Goal: Transaction & Acquisition: Purchase product/service

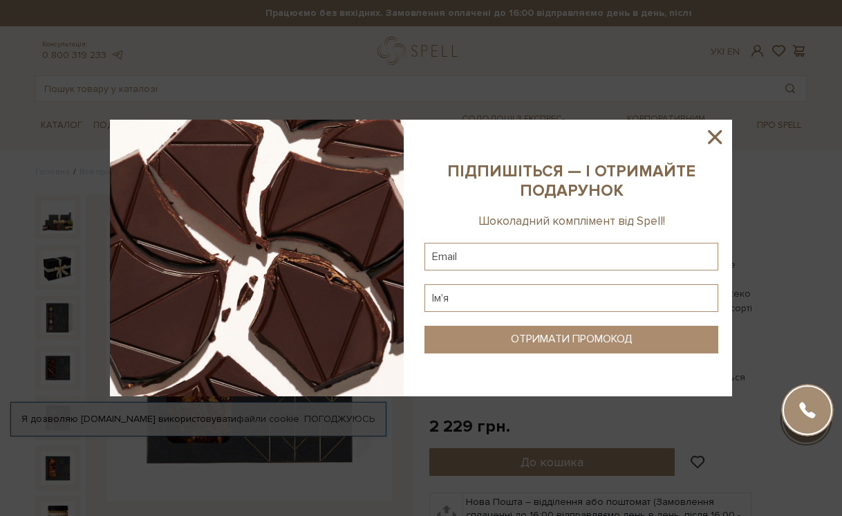
click at [724, 132] on icon at bounding box center [715, 137] width 24 height 24
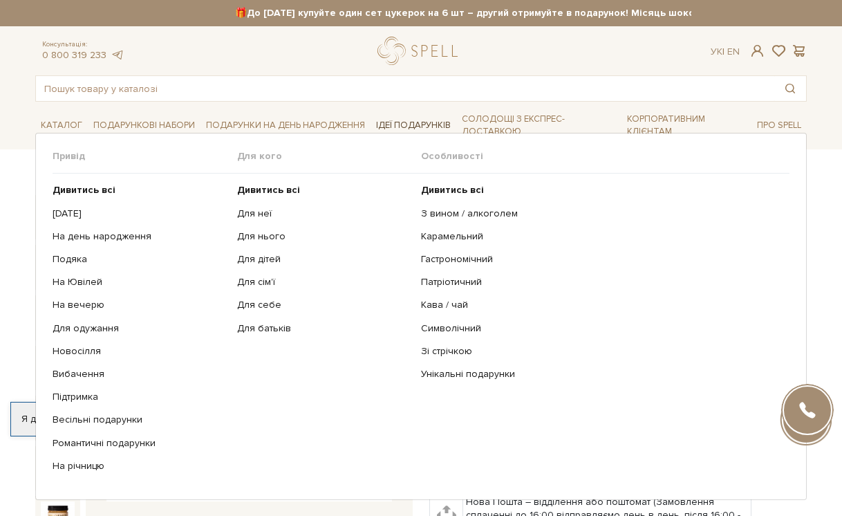
click at [405, 124] on span "Ідеї подарунків" at bounding box center [414, 125] width 86 height 21
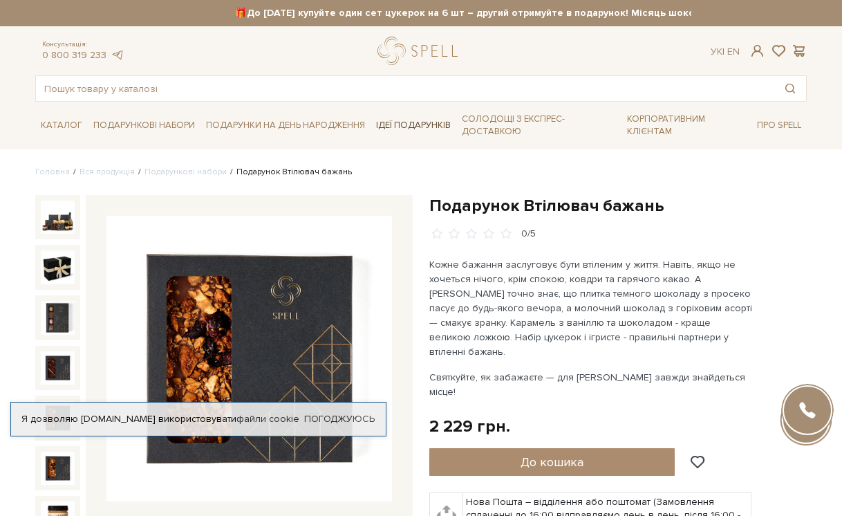
click at [402, 124] on span "Ідеї подарунків" at bounding box center [414, 125] width 86 height 21
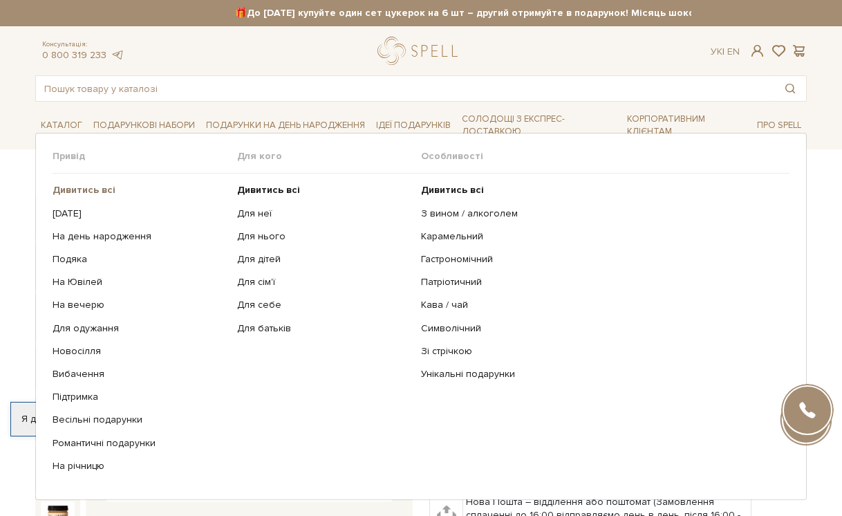
click at [95, 190] on b "Дивитись всі" at bounding box center [84, 190] width 63 height 12
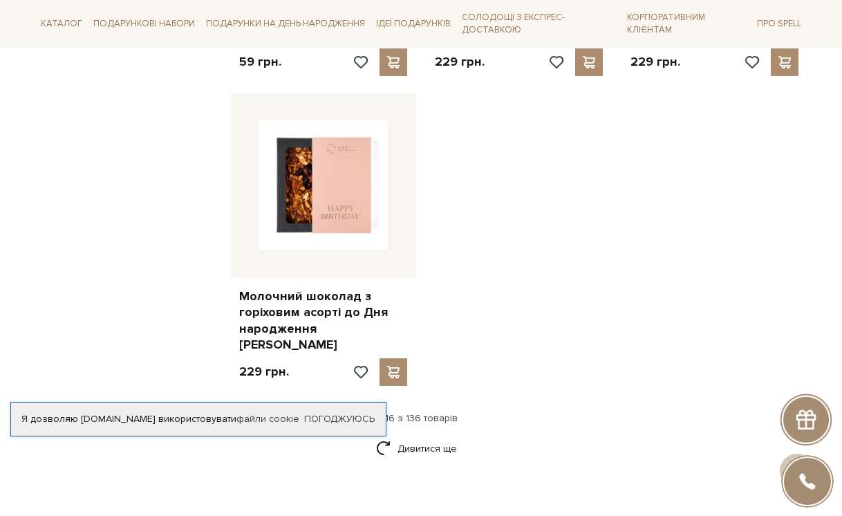
scroll to position [1702, 0]
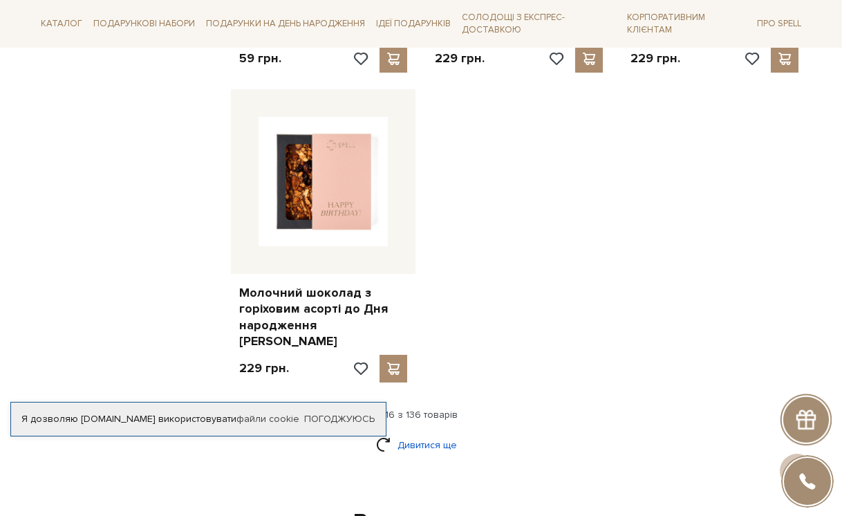
click at [416, 433] on link "Дивитися ще" at bounding box center [421, 445] width 90 height 24
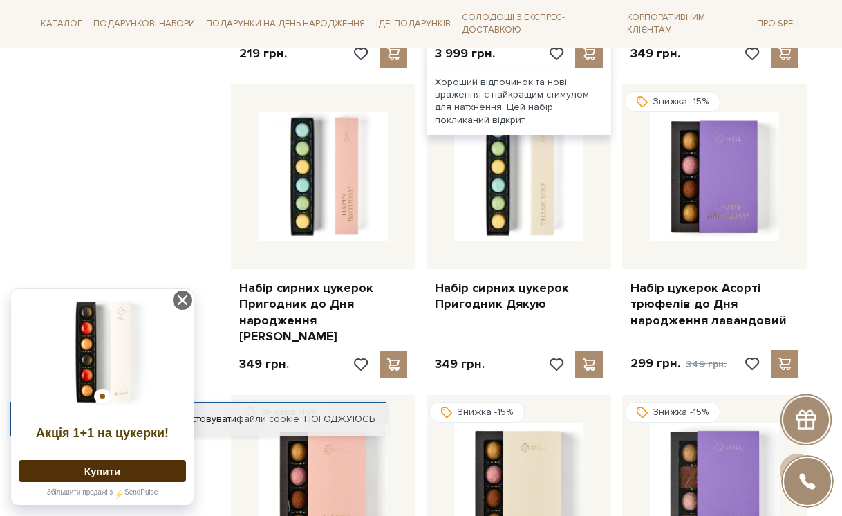
scroll to position [2657, 0]
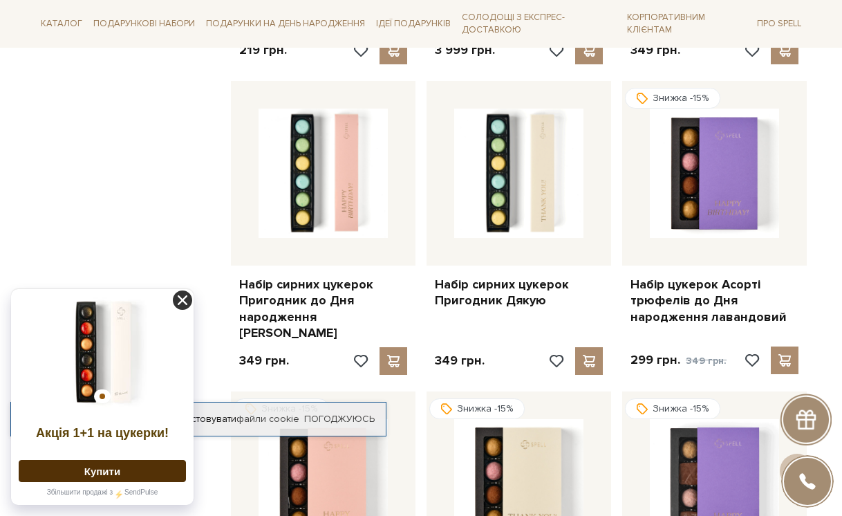
click at [187, 300] on icon at bounding box center [182, 300] width 19 height 19
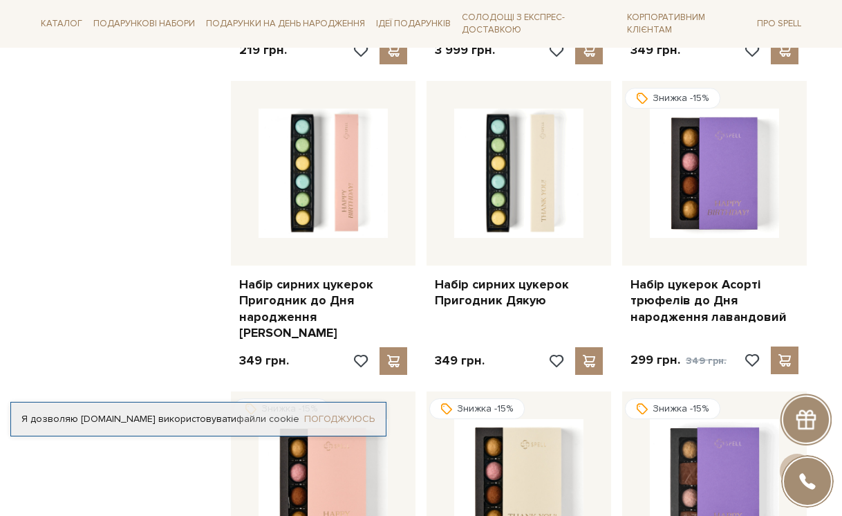
click at [337, 413] on link "Погоджуюсь" at bounding box center [339, 419] width 71 height 12
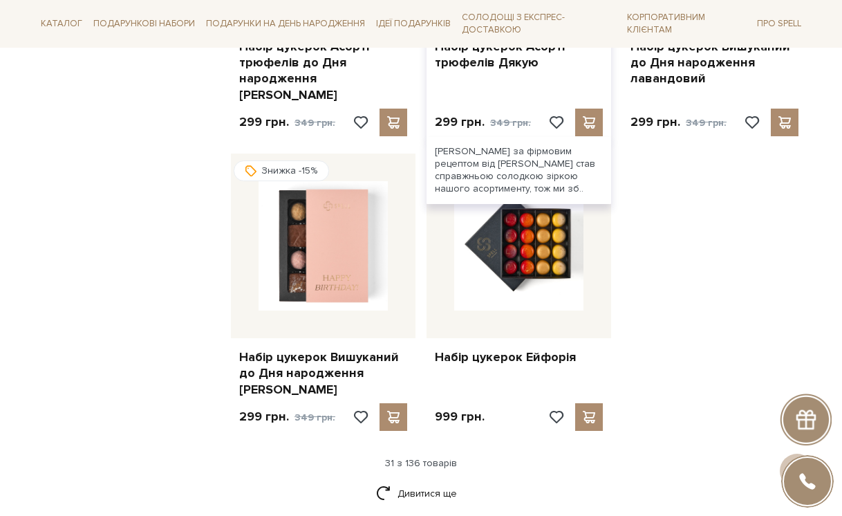
scroll to position [3220, 0]
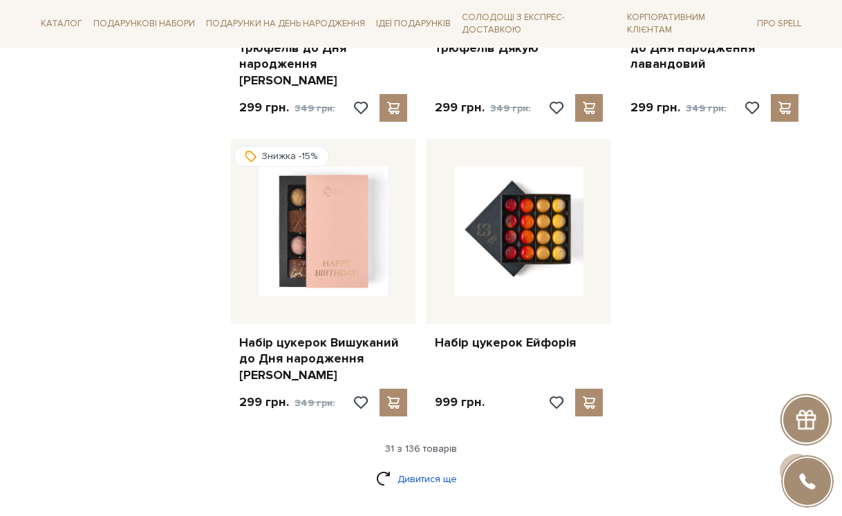
click at [410, 467] on link "Дивитися ще" at bounding box center [421, 479] width 90 height 24
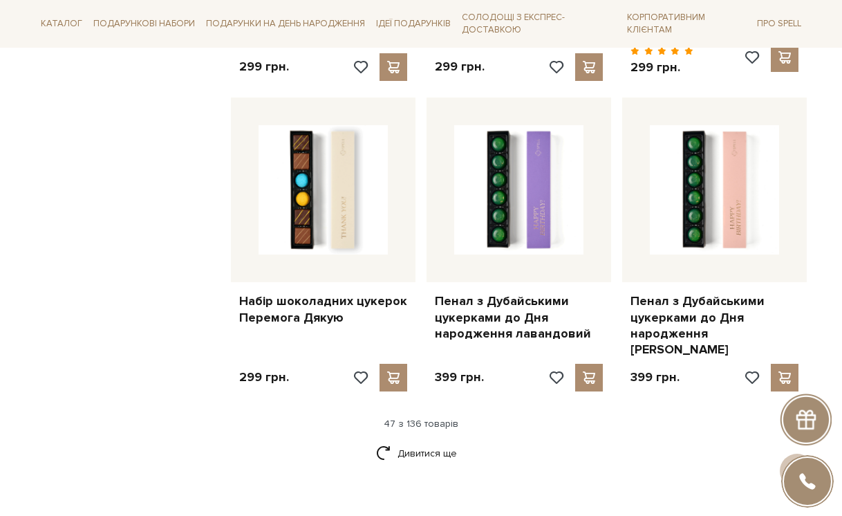
scroll to position [4717, 0]
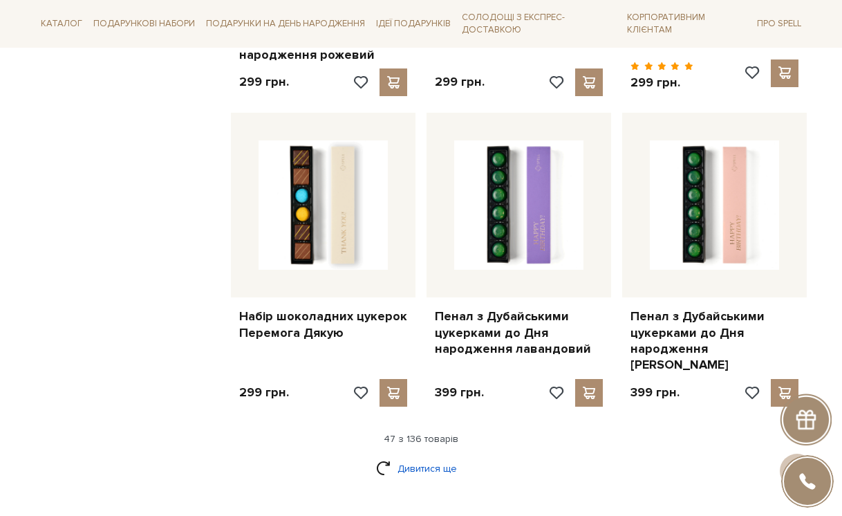
click at [408, 457] on link "Дивитися ще" at bounding box center [421, 469] width 90 height 24
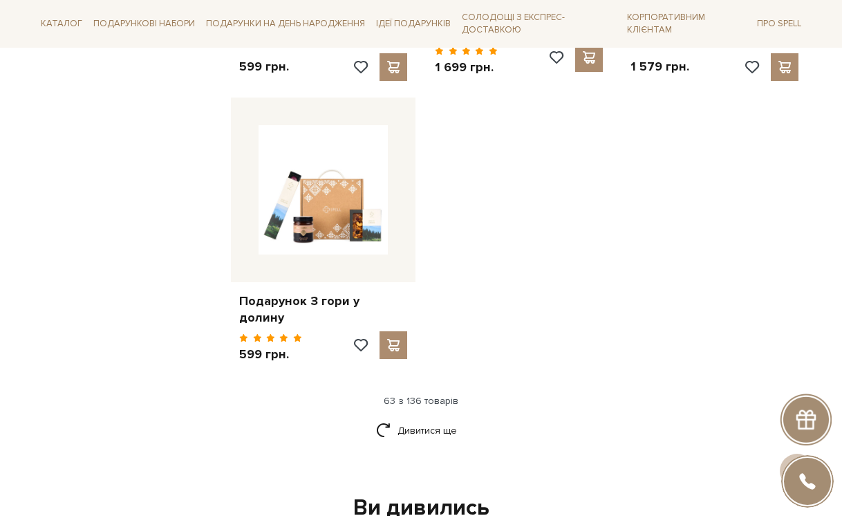
scroll to position [6410, 0]
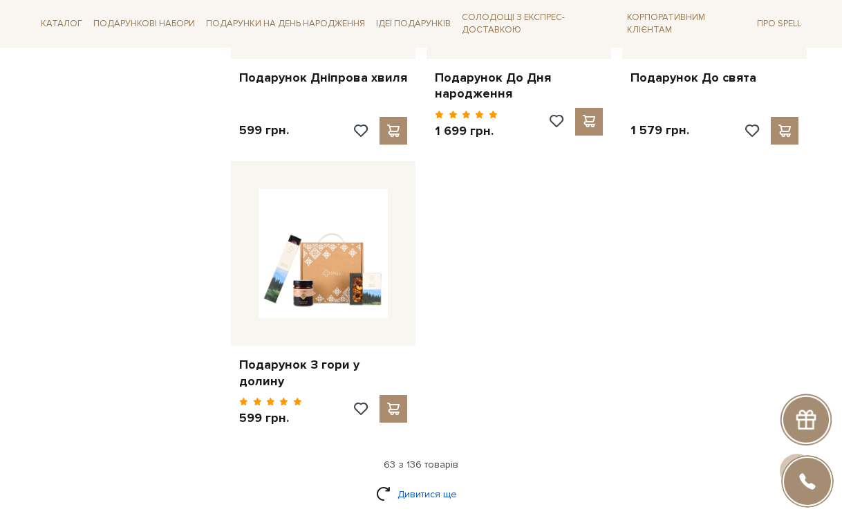
click at [412, 482] on link "Дивитися ще" at bounding box center [421, 494] width 90 height 24
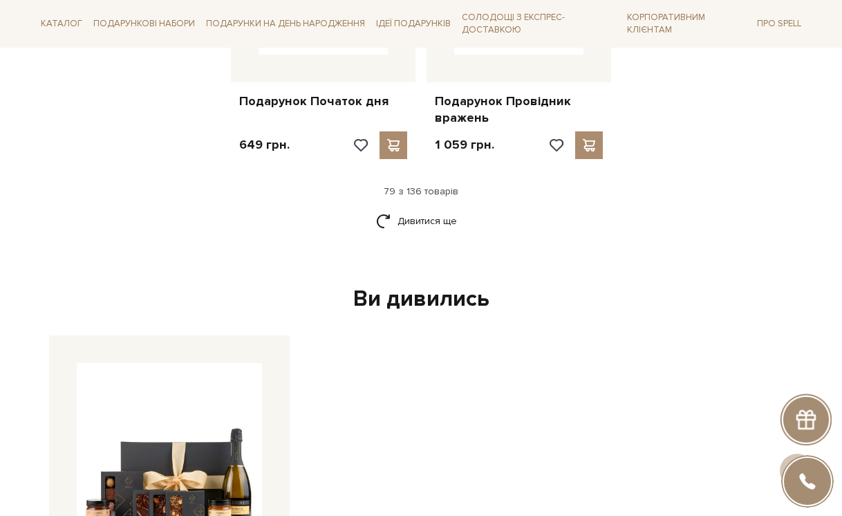
scroll to position [7952, 0]
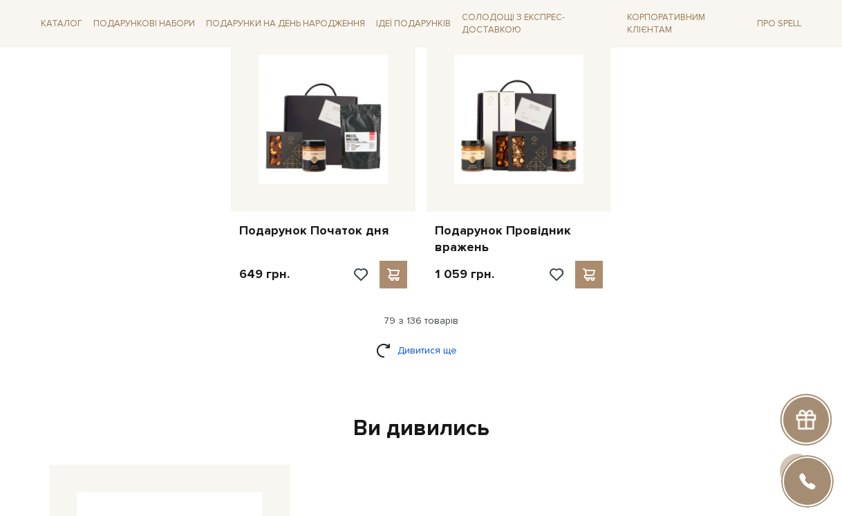
click at [403, 338] on link "Дивитися ще" at bounding box center [421, 350] width 90 height 24
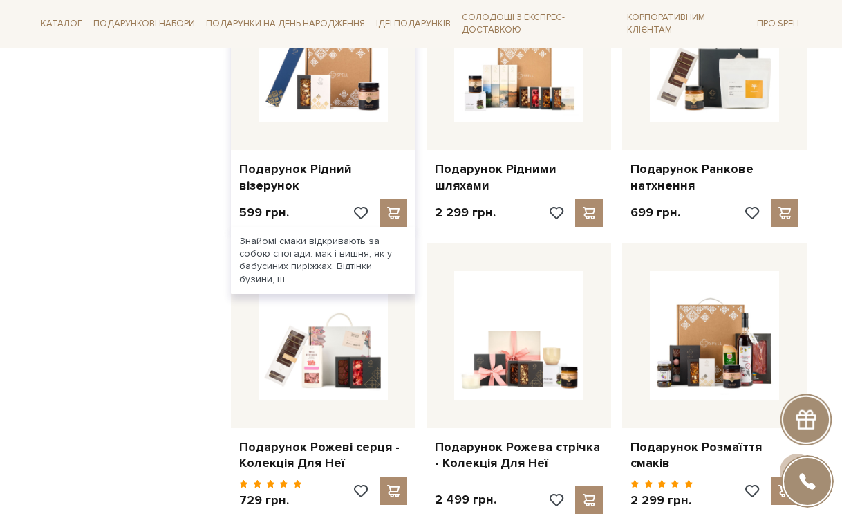
scroll to position [8297, 0]
